Goal: Task Accomplishment & Management: Complete application form

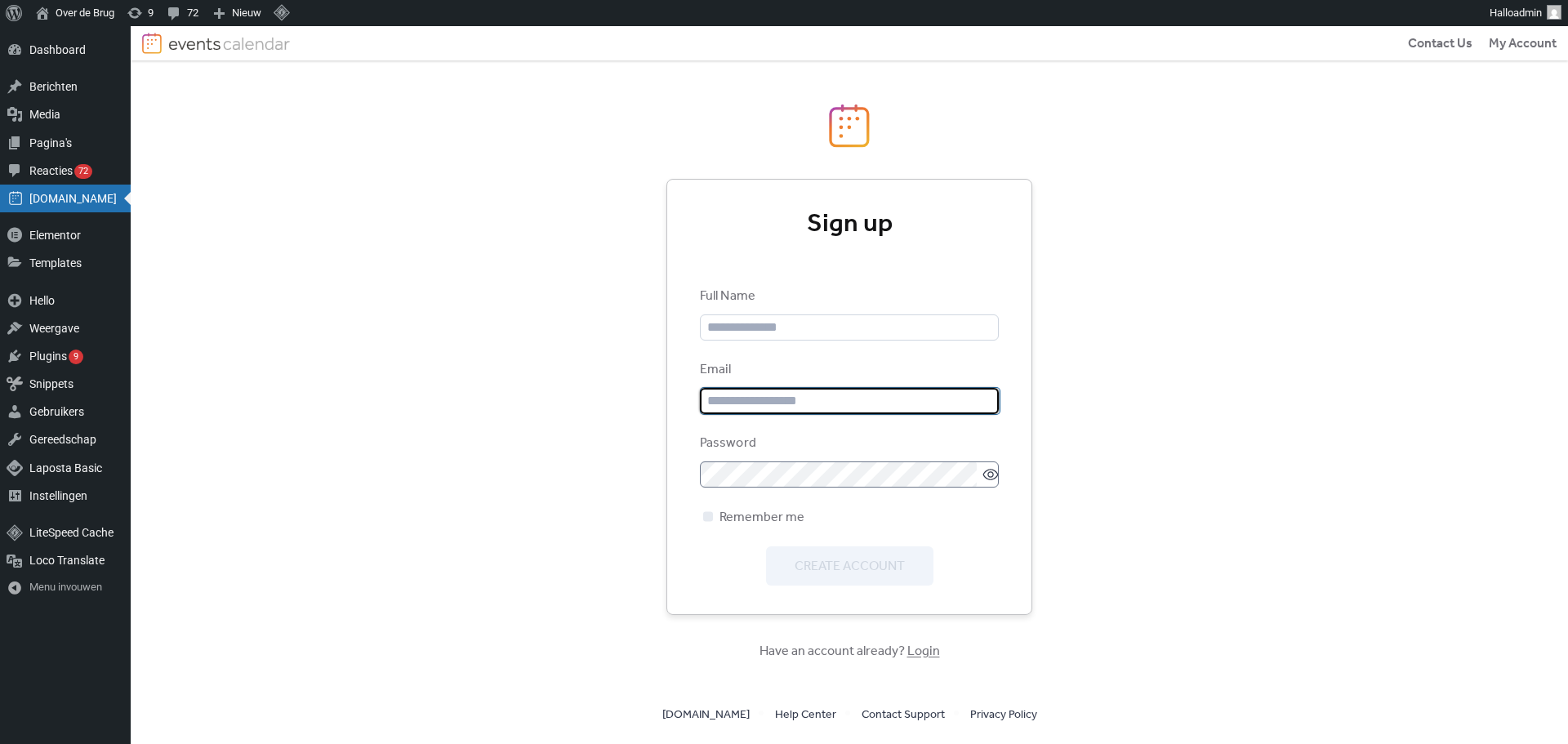
type input "**********"
click at [983, 480] on icon at bounding box center [991, 475] width 17 height 17
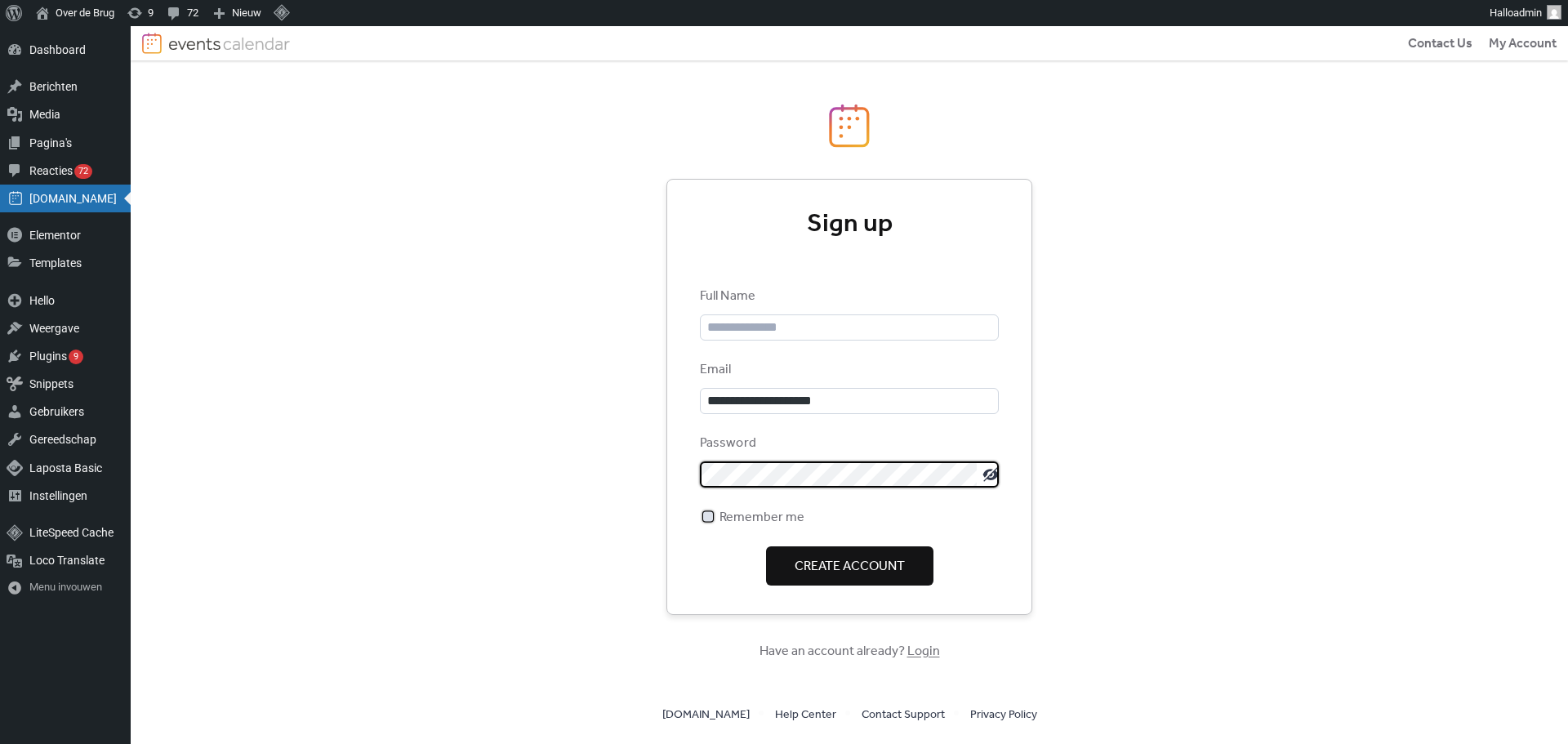
click at [745, 514] on span "Remember me" at bounding box center [762, 518] width 85 height 20
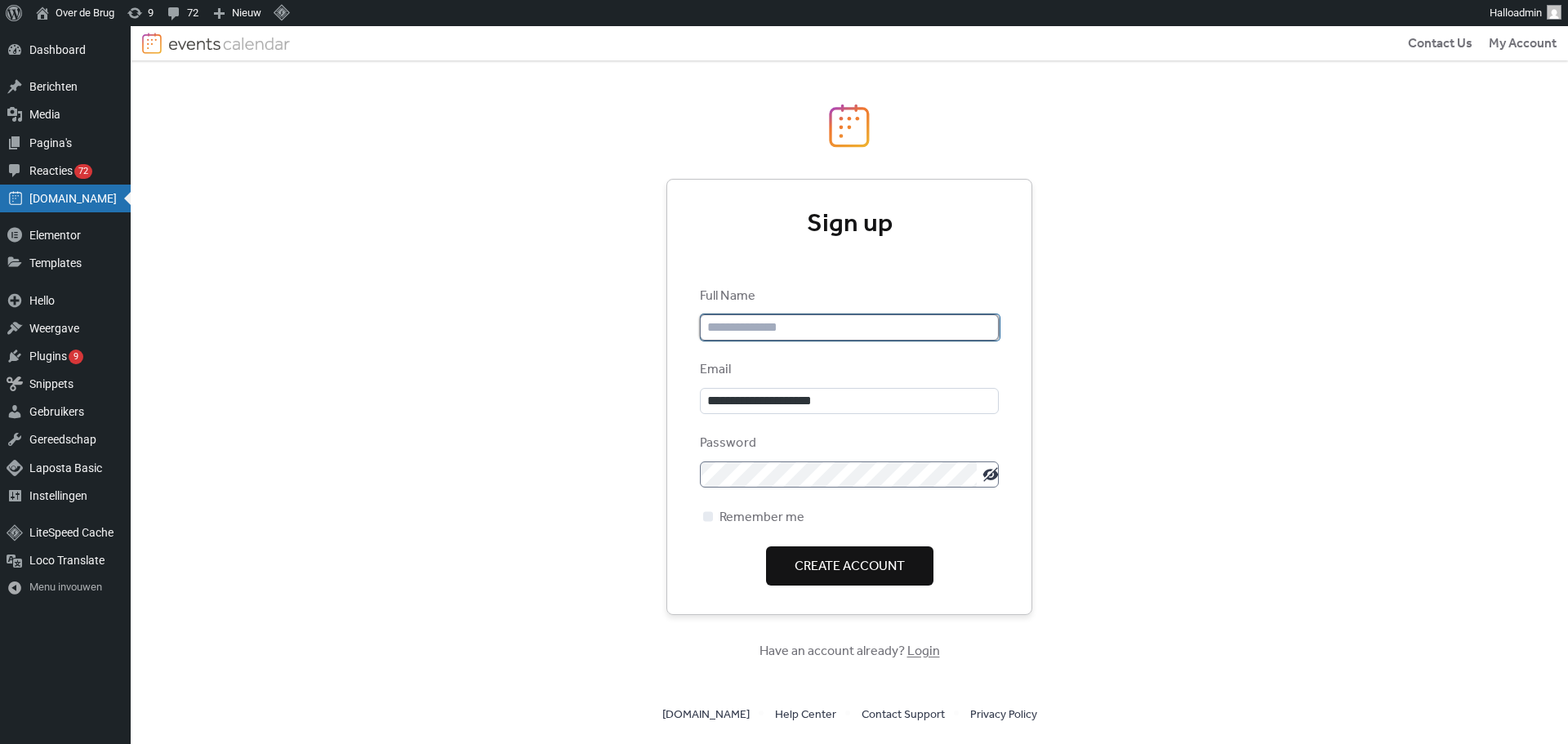
click at [776, 327] on input "text" at bounding box center [850, 327] width 299 height 26
type input "**********"
click at [851, 564] on span "Create Account" at bounding box center [849, 567] width 110 height 20
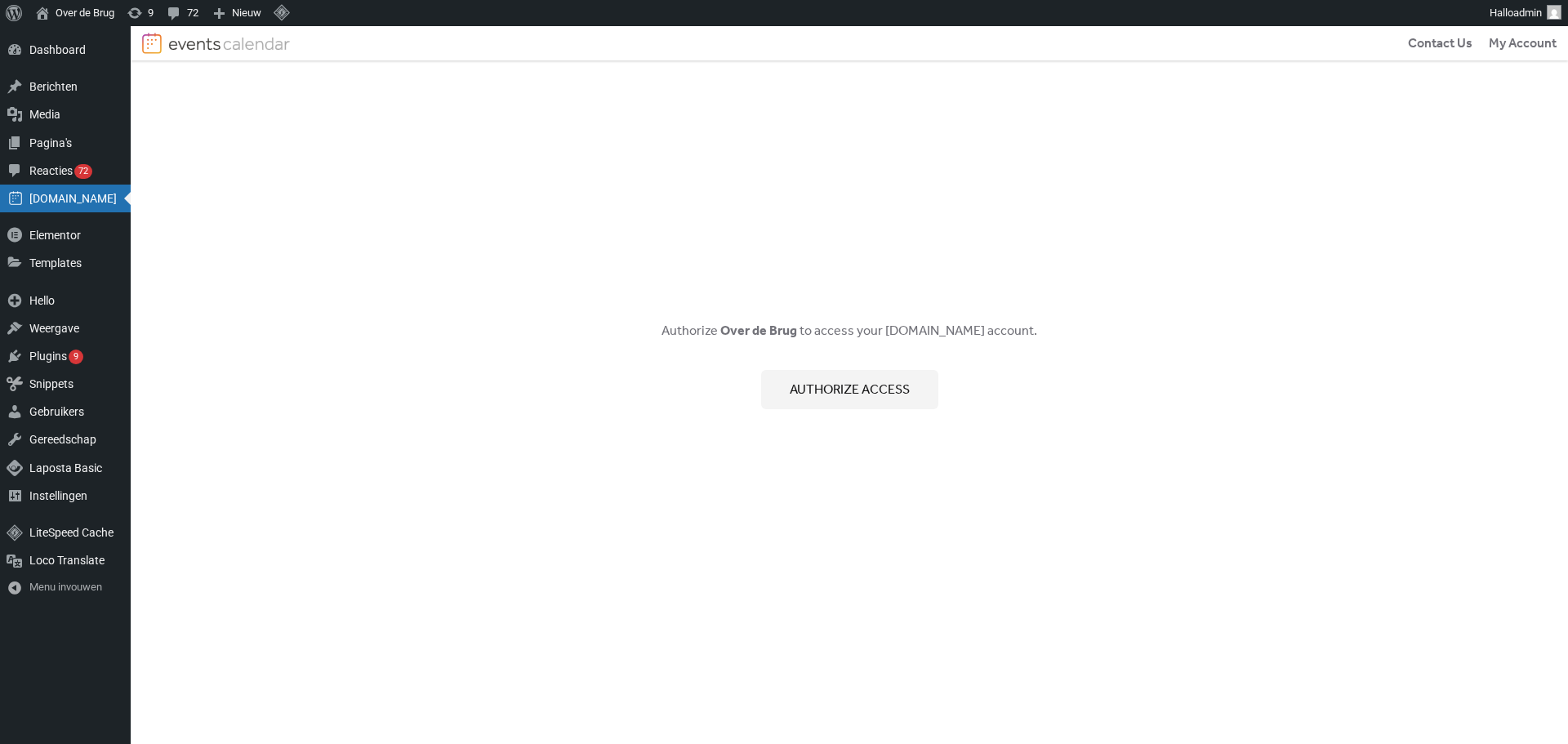
click at [845, 394] on span "Authorize access" at bounding box center [850, 391] width 120 height 20
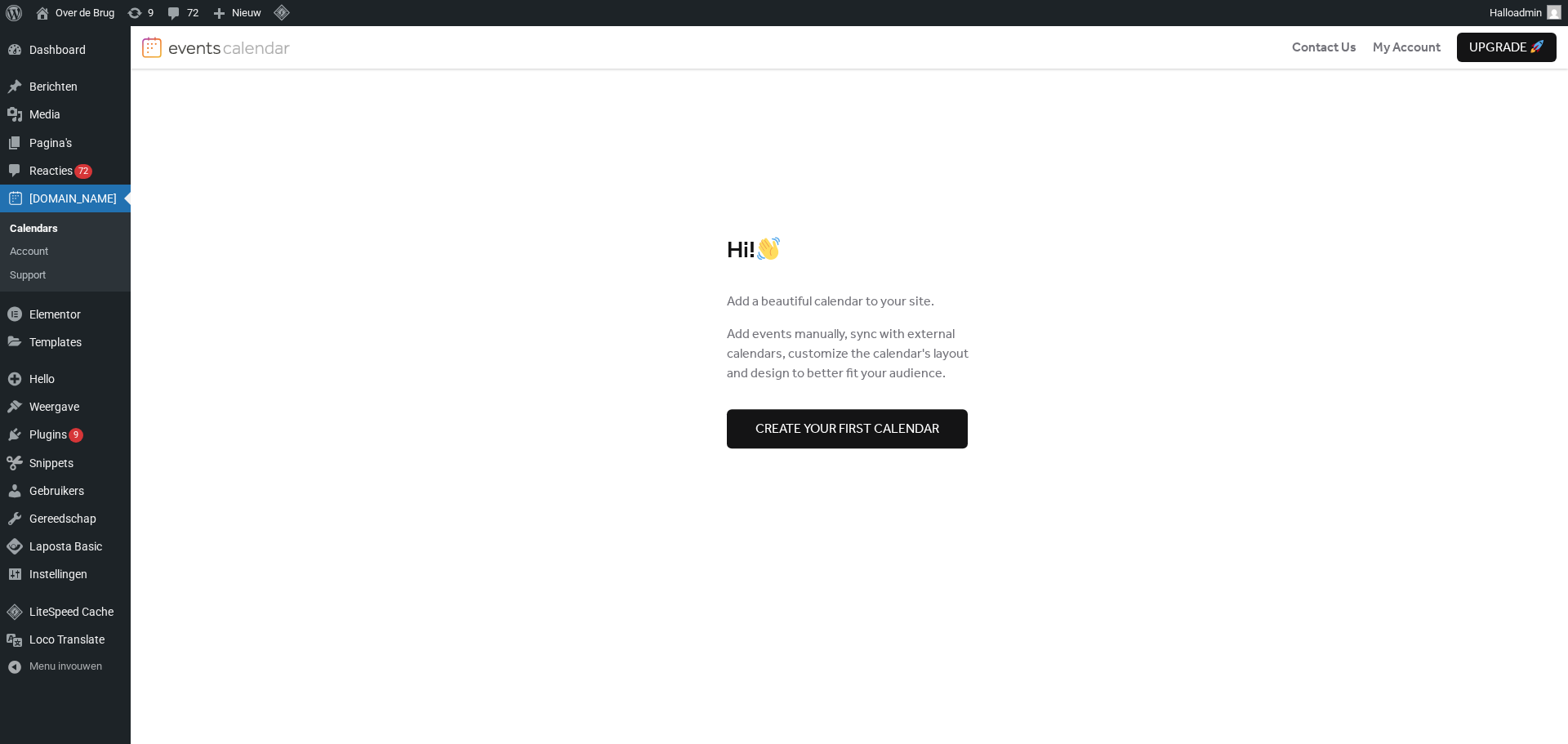
click at [828, 427] on span "Create your first calendar" at bounding box center [847, 430] width 183 height 20
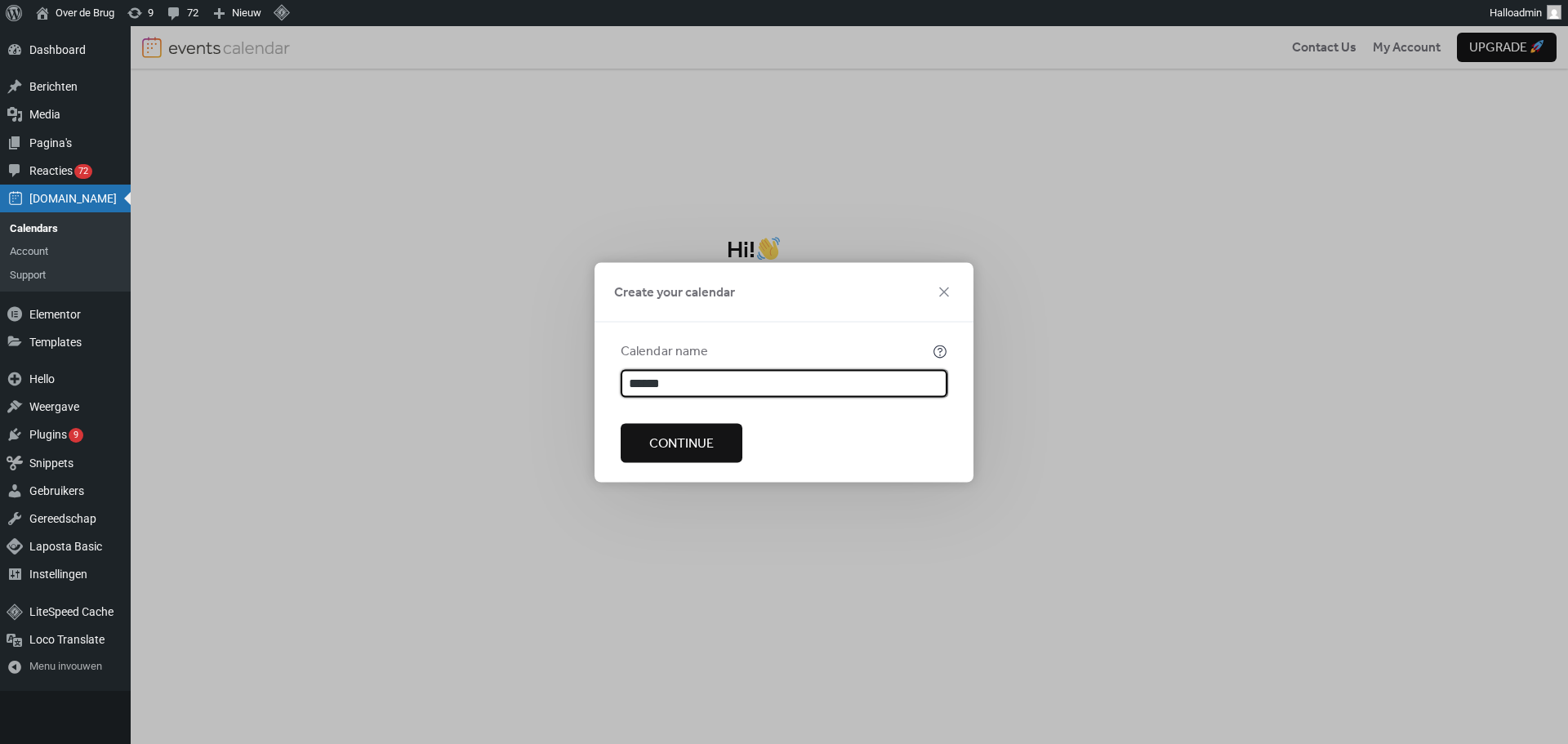
type input "******"
click at [713, 433] on span "Continue" at bounding box center [681, 443] width 64 height 20
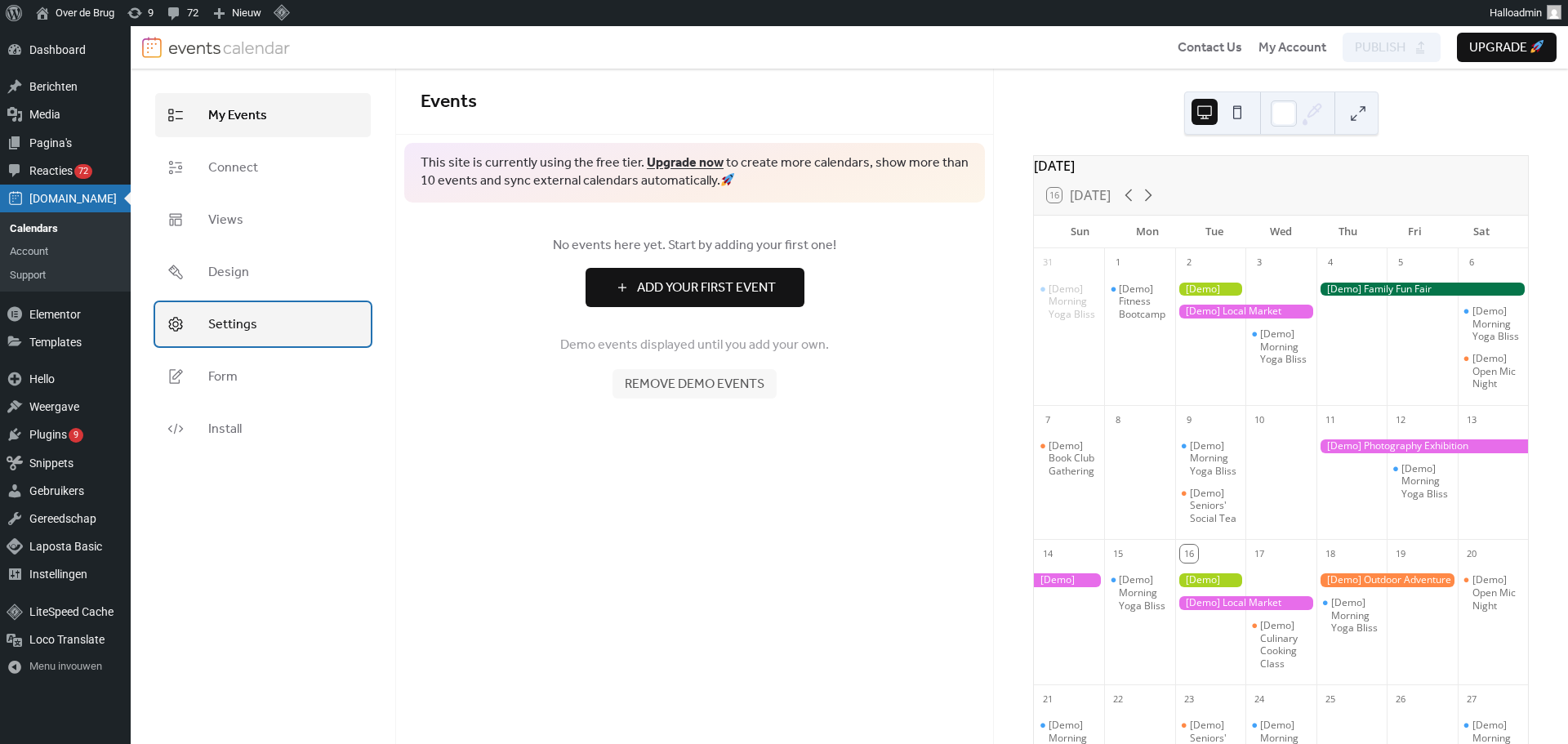
click at [286, 322] on link "Settings" at bounding box center [263, 324] width 216 height 44
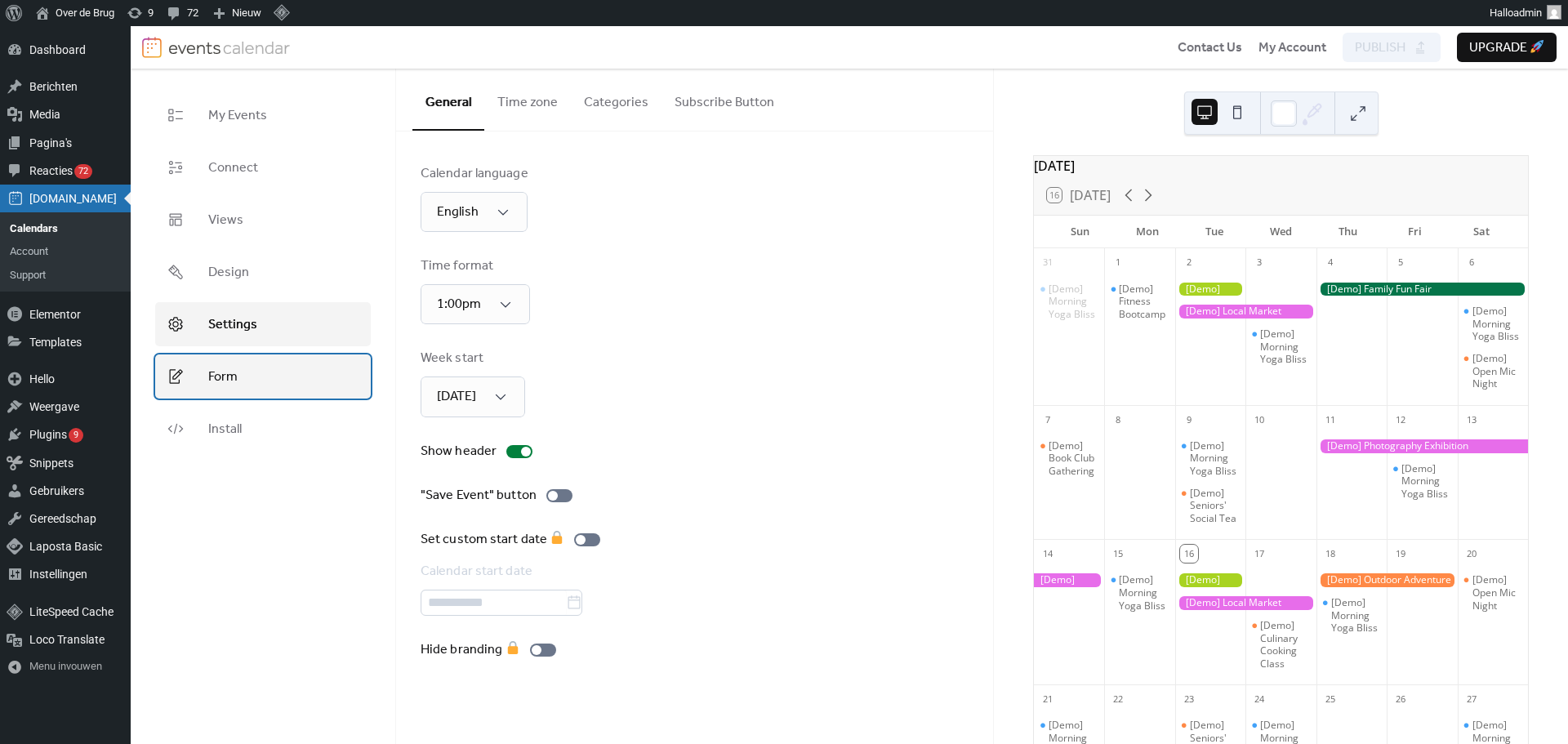
click at [266, 387] on link "Form" at bounding box center [263, 376] width 216 height 44
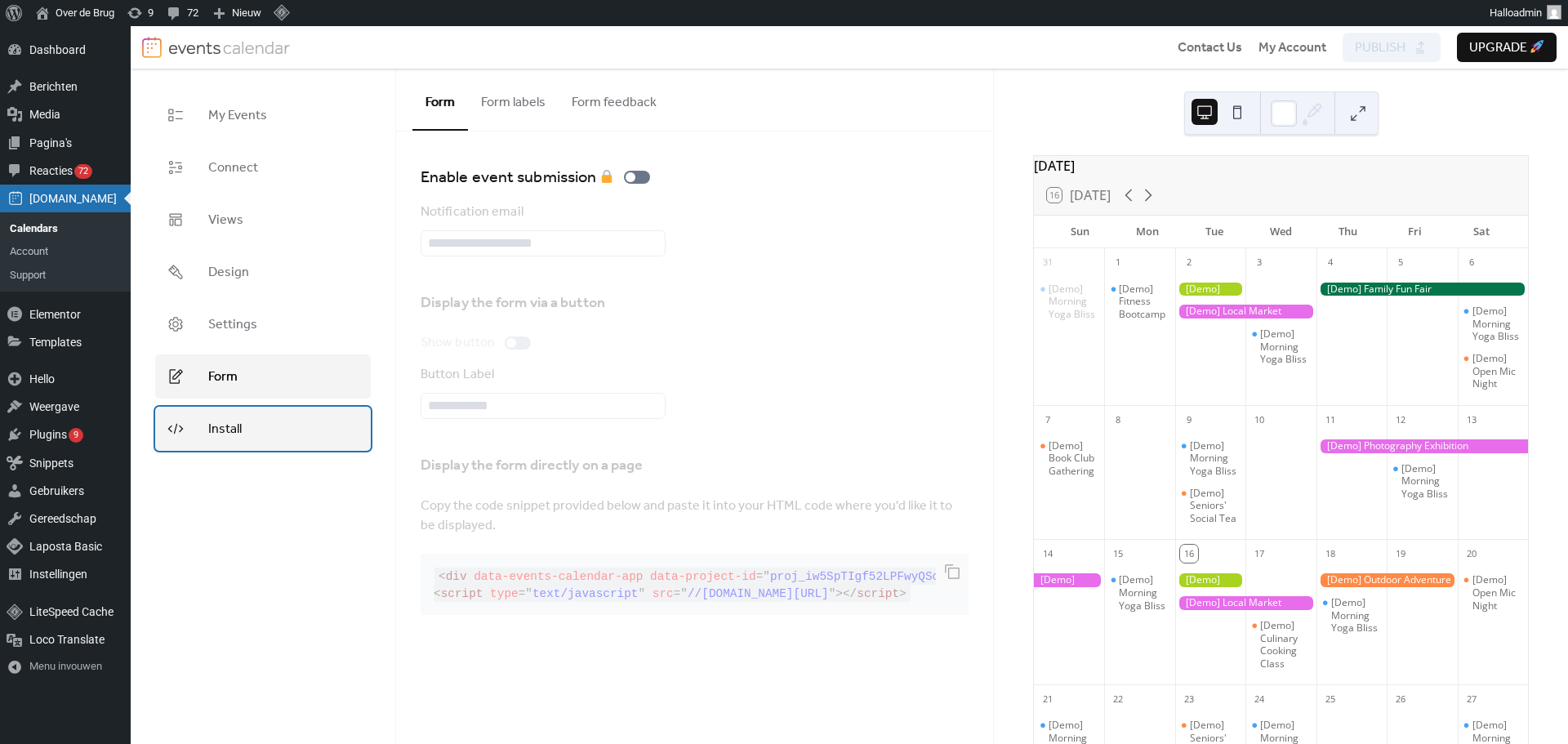
click at [261, 430] on link "Install" at bounding box center [263, 428] width 216 height 44
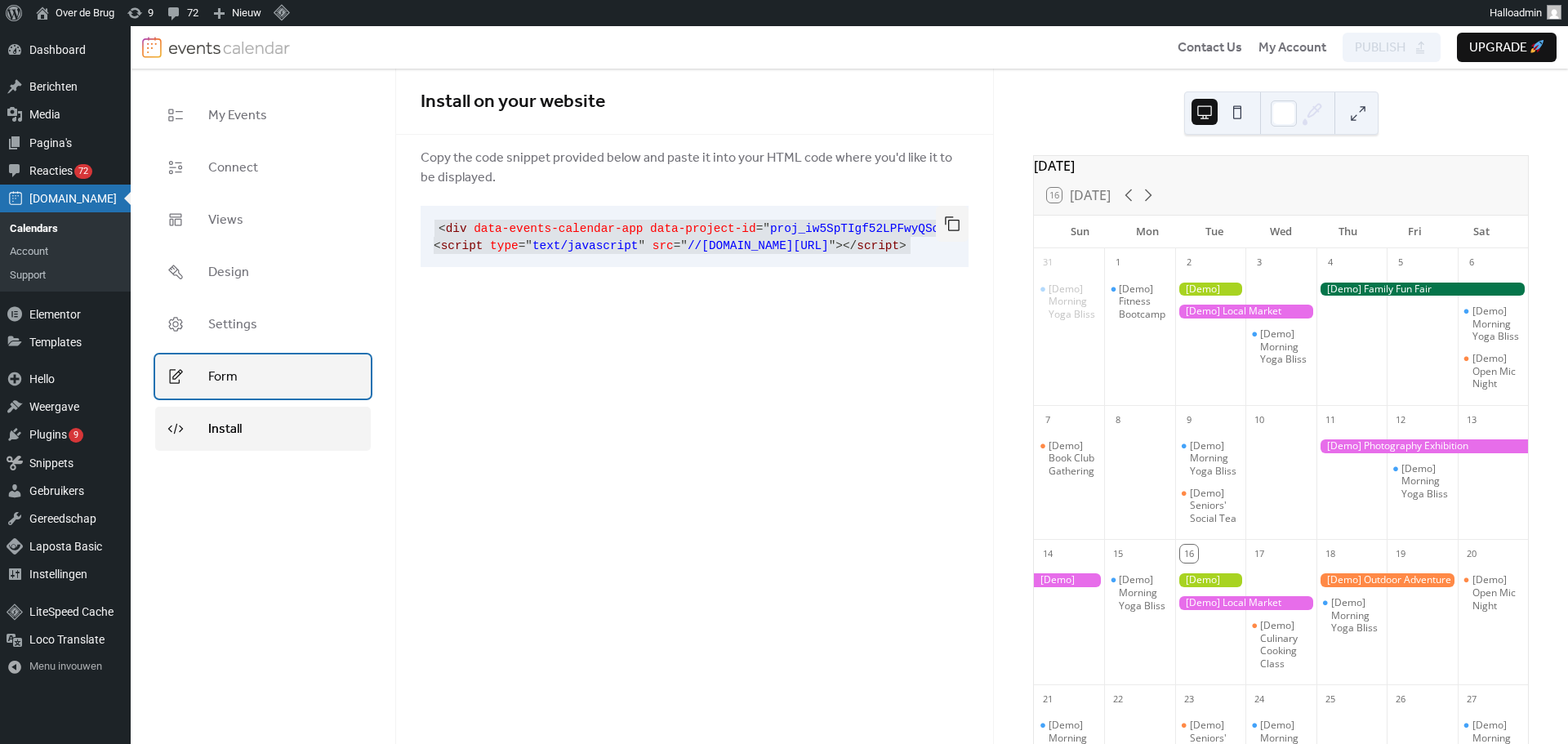
click at [308, 391] on link "Form" at bounding box center [263, 376] width 216 height 44
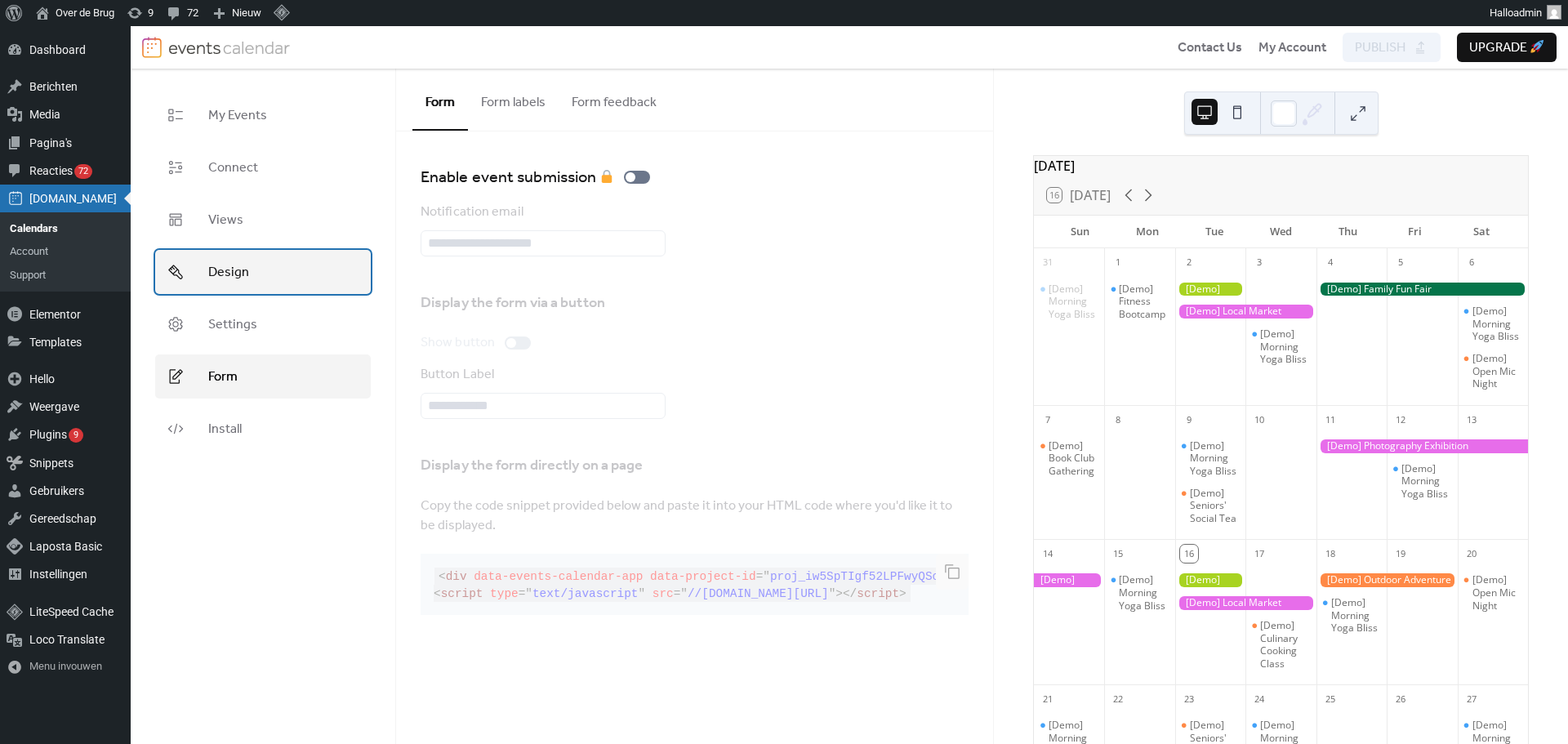
click at [244, 293] on link "Design" at bounding box center [263, 272] width 216 height 44
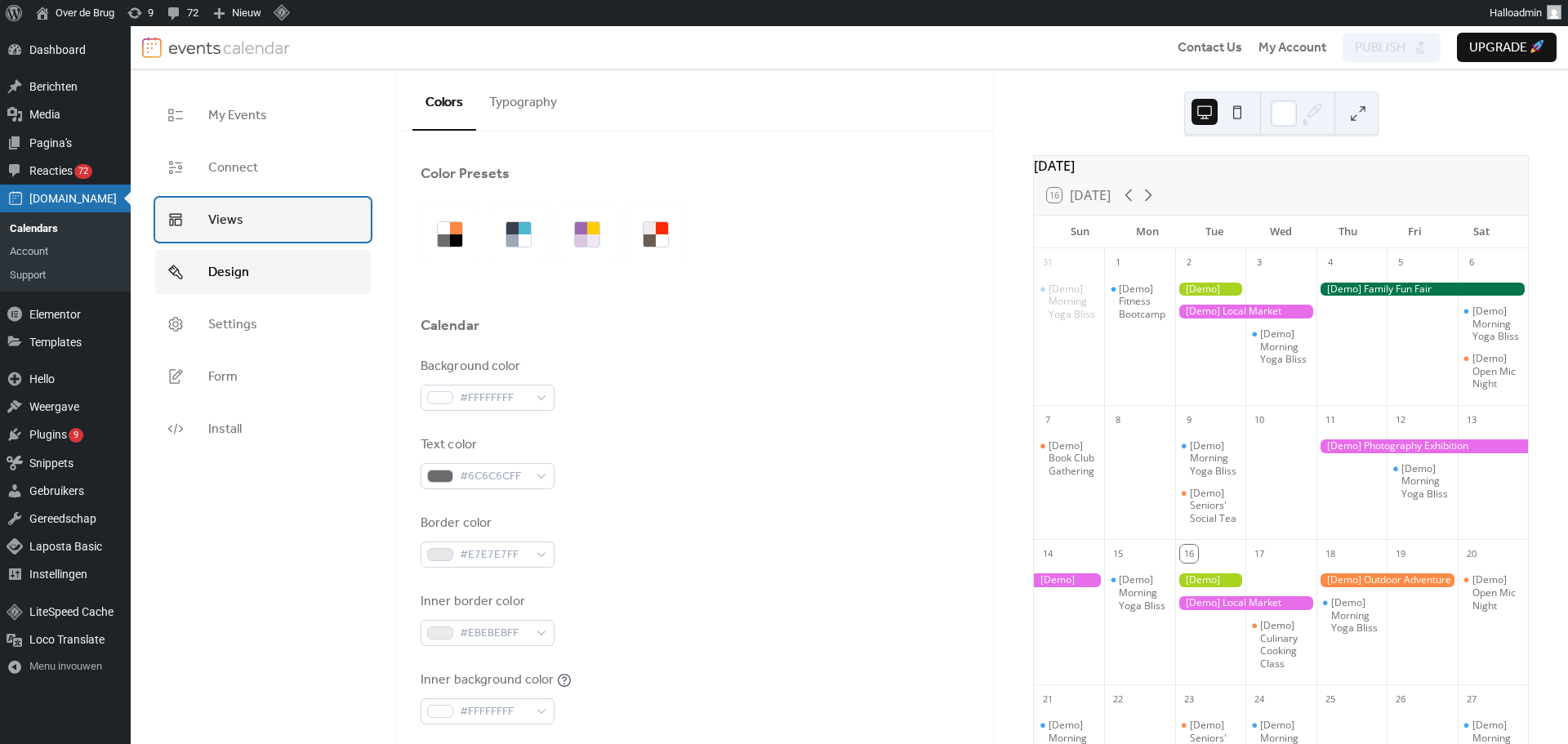
click at [273, 226] on link "Views" at bounding box center [263, 219] width 216 height 44
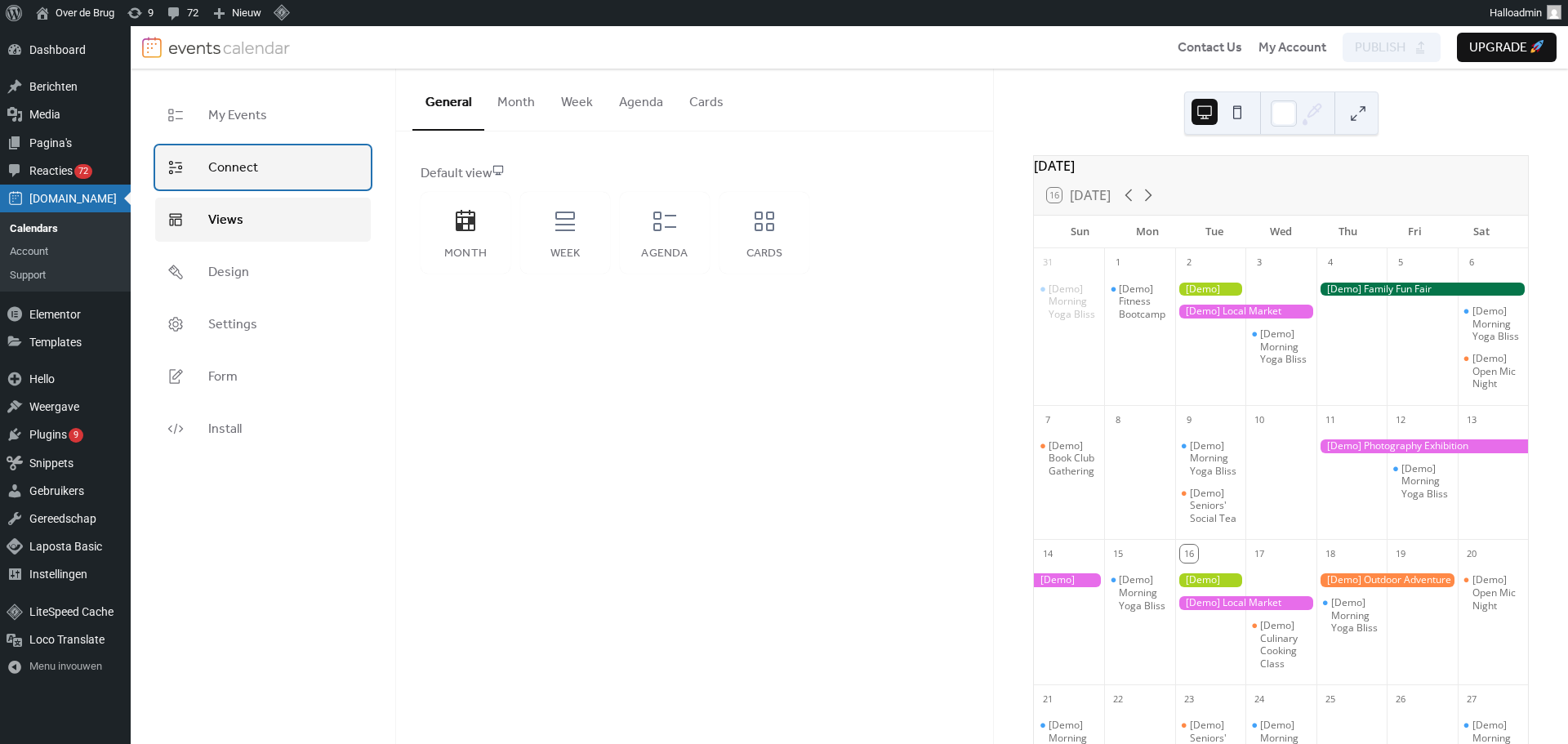
click at [292, 162] on link "Connect" at bounding box center [263, 167] width 216 height 44
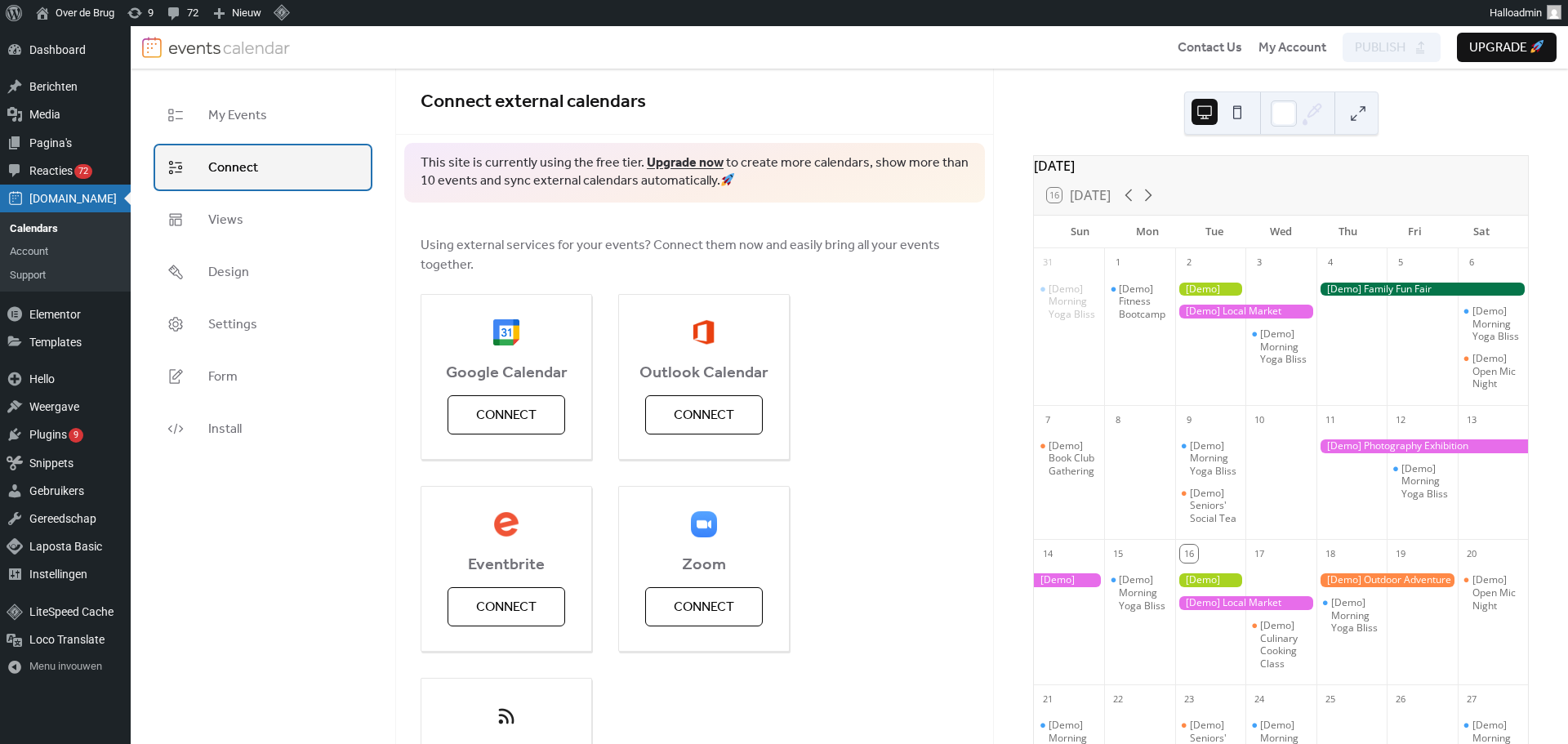
scroll to position [82, 0]
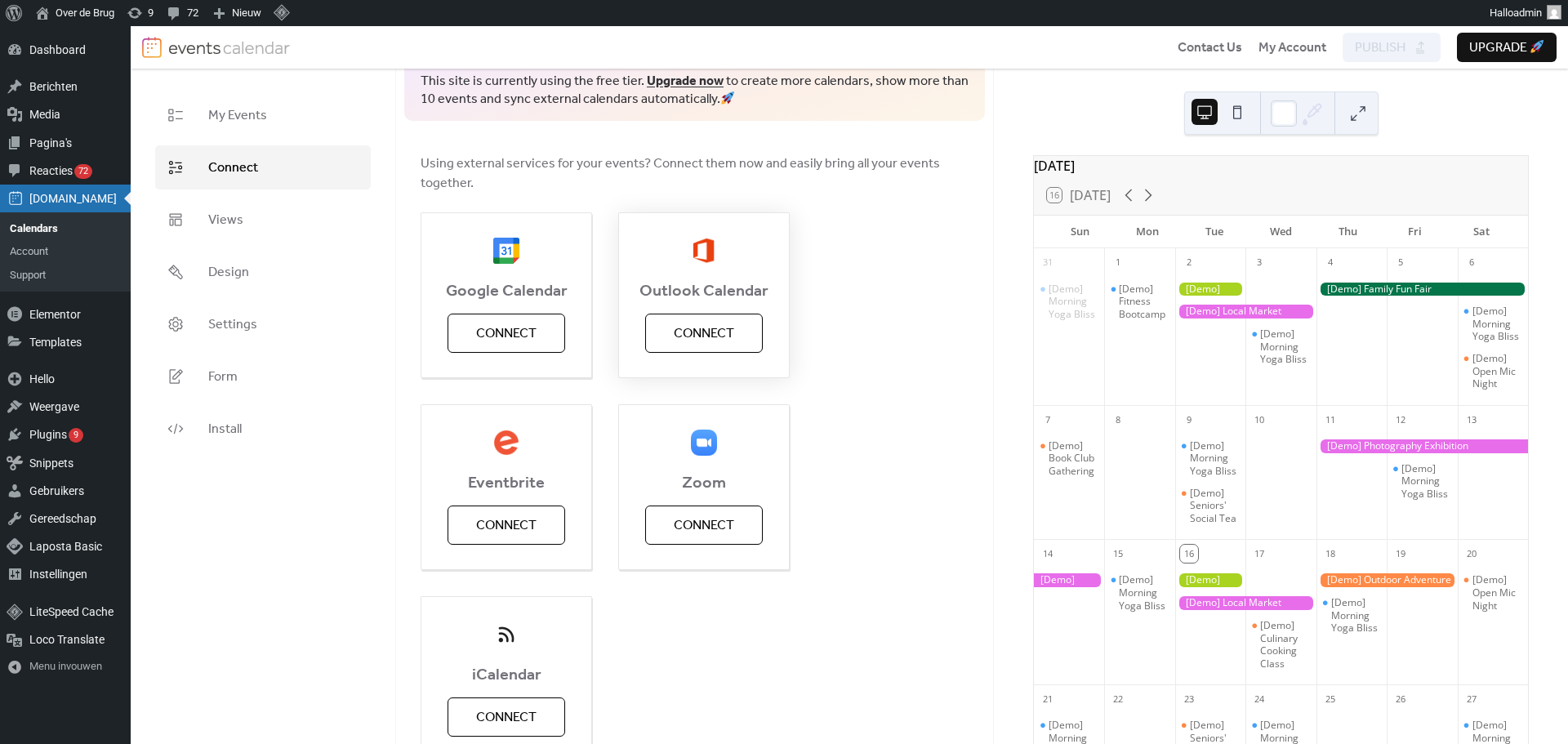
click at [692, 346] on button "Connect" at bounding box center [704, 332] width 118 height 39
click at [1485, 61] on button "Upgrade" at bounding box center [1507, 47] width 100 height 29
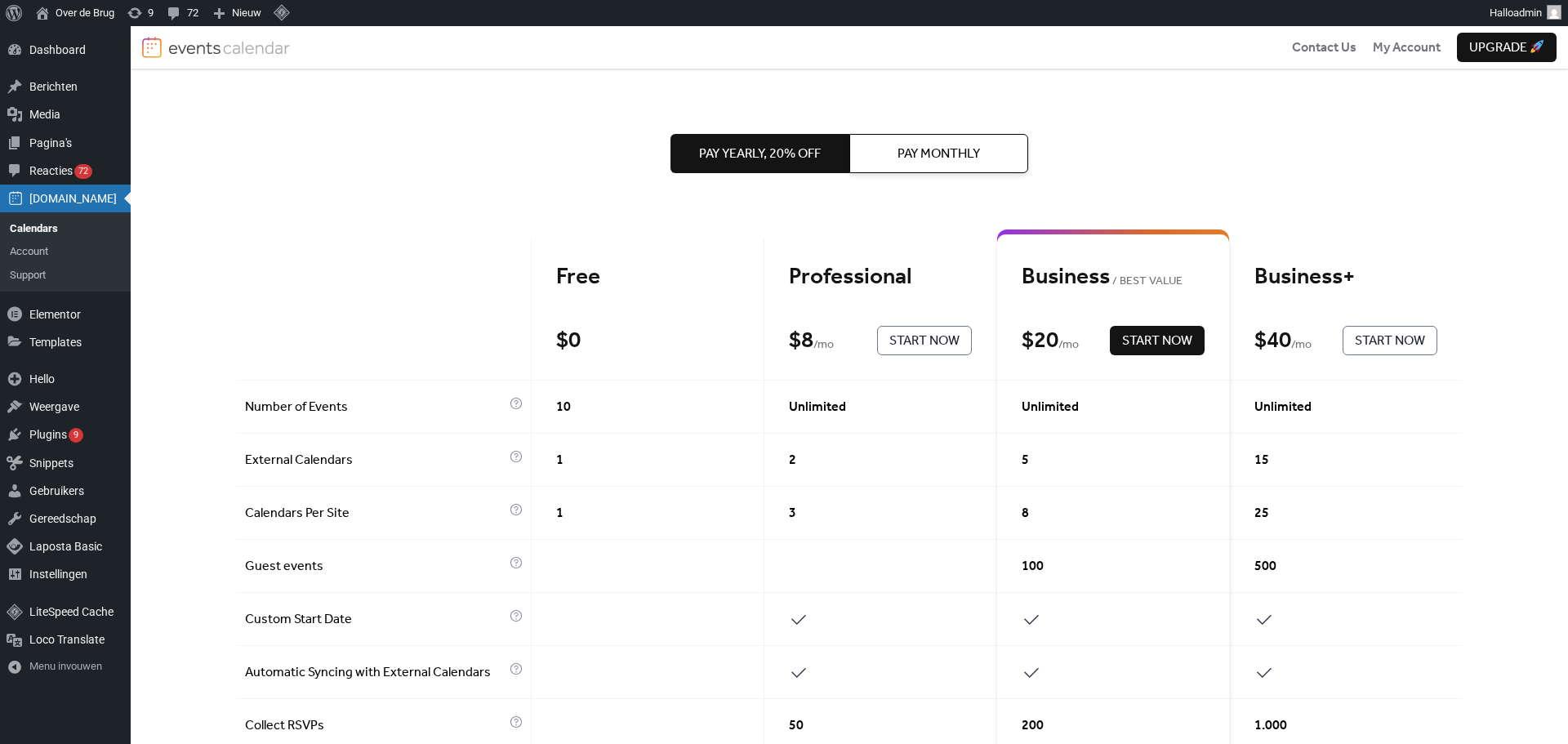
click at [1491, 51] on span "Upgrade" at bounding box center [1507, 48] width 75 height 20
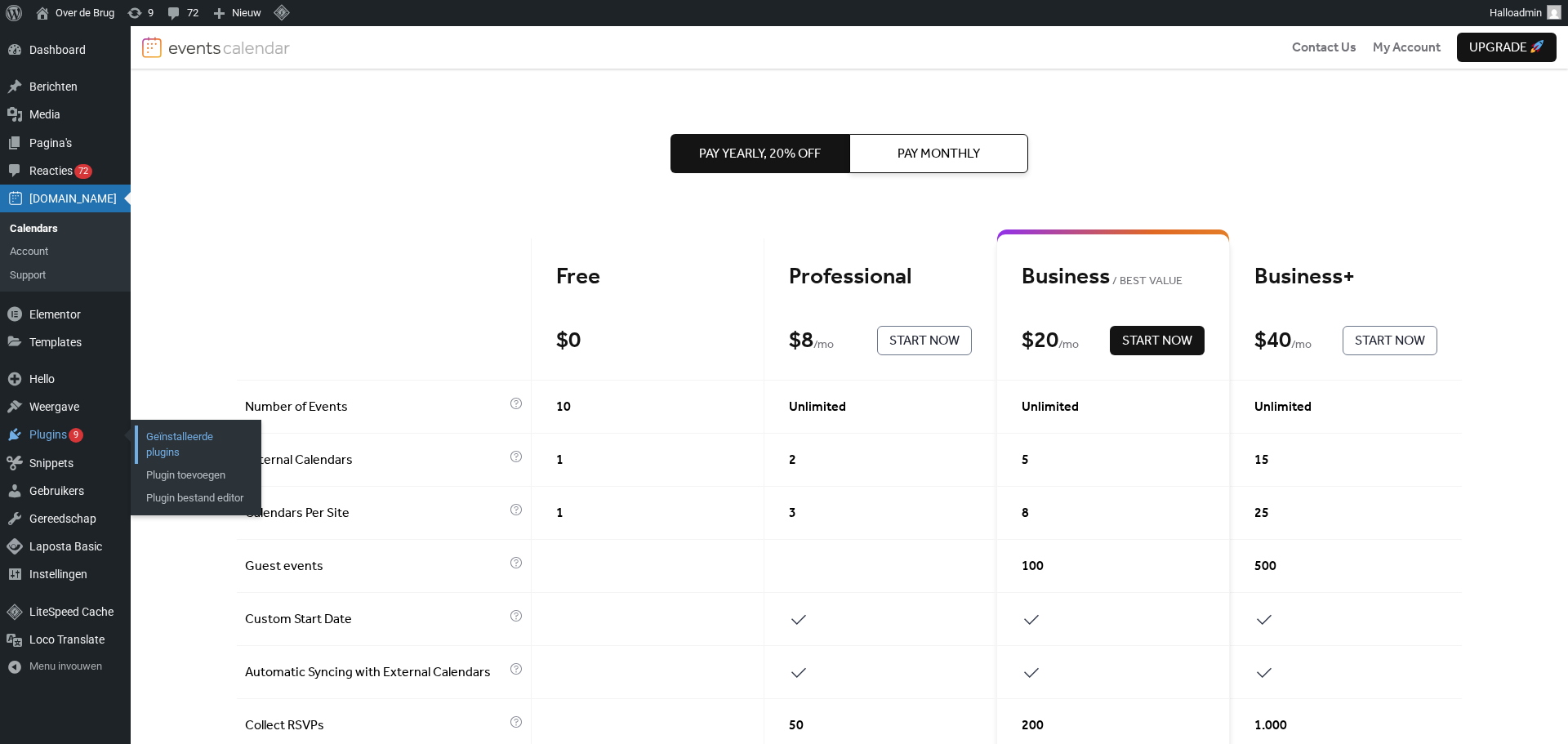
click at [174, 435] on link "Geïnstalleerde plugins" at bounding box center [198, 444] width 126 height 37
